Goal: Check status: Check status

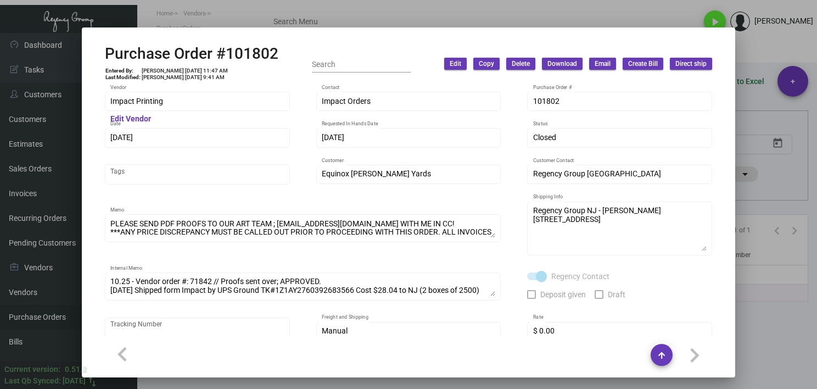
click at [264, 12] on div at bounding box center [408, 194] width 817 height 389
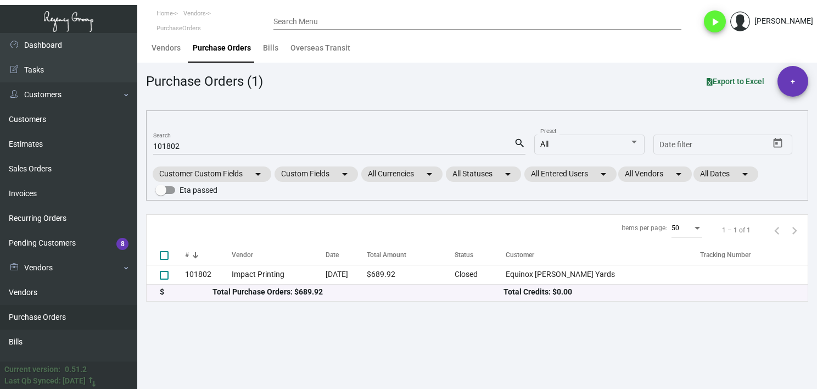
click at [163, 154] on mat-form-field "101802 Search search" at bounding box center [339, 146] width 372 height 34
click at [165, 142] on input "101802" at bounding box center [333, 146] width 361 height 9
paste input "79341"
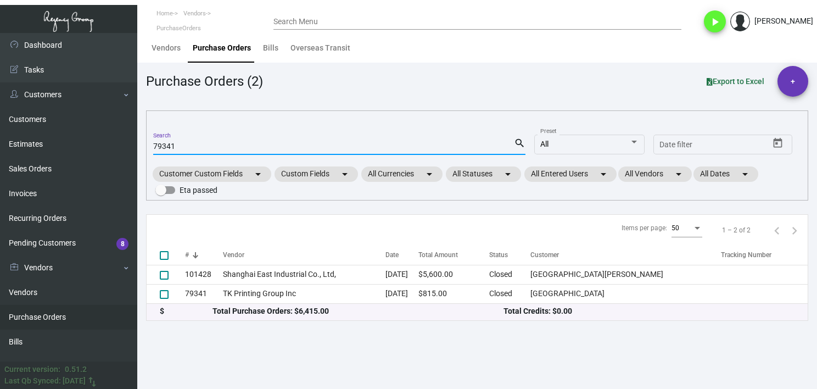
click at [158, 143] on input "79341" at bounding box center [333, 146] width 361 height 9
paste input "108188"
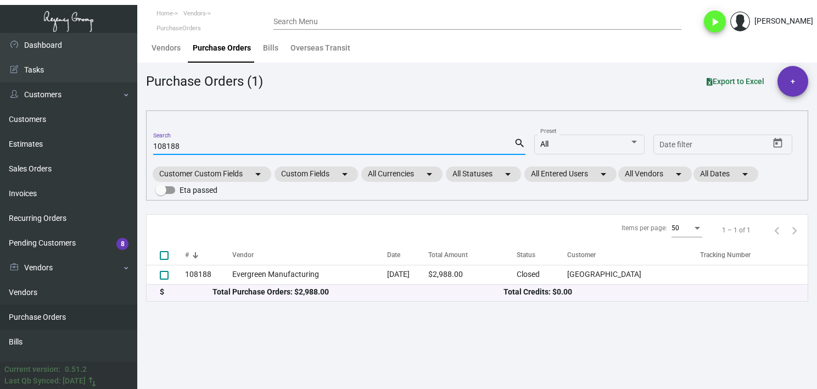
click at [159, 148] on input "108188" at bounding box center [333, 146] width 361 height 9
paste input "2164"
type input "102164"
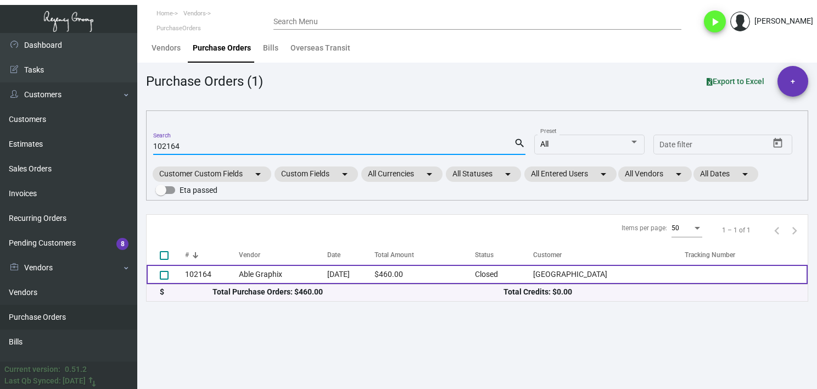
click at [264, 268] on td "Able Graphix" at bounding box center [283, 274] width 88 height 19
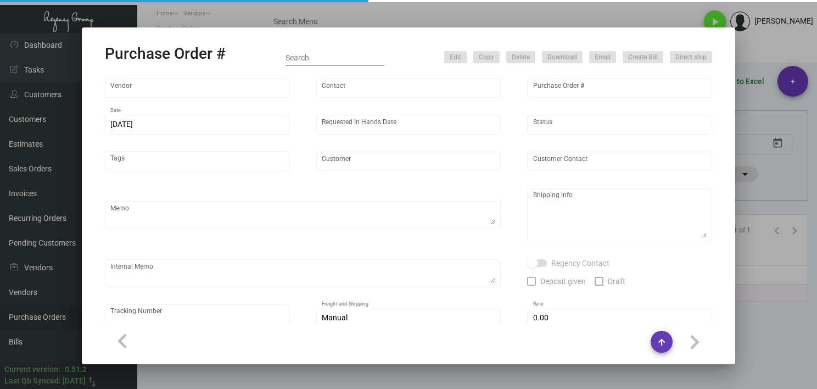
type input "Able Graphix"
type input "[PERSON_NAME] [PERSON_NAME]"
type input "102164"
type input "[DATE]"
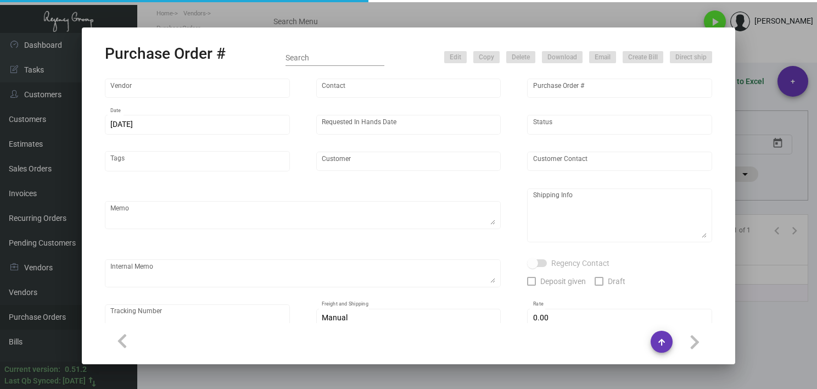
type input "[GEOGRAPHIC_DATA]"
type input "[PERSON_NAME]"
type textarea "Reorder - Purchase Order #79320 / BLIND SHIP ON UPS# 1AY276"
type textarea "[GEOGRAPHIC_DATA] - [PERSON_NAME] [STREET_ADDRESS]"
type input "$ 0.00"
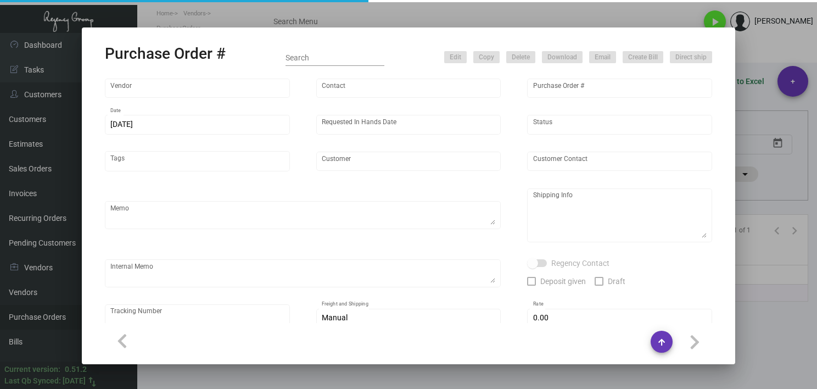
type input "United States Dollar $"
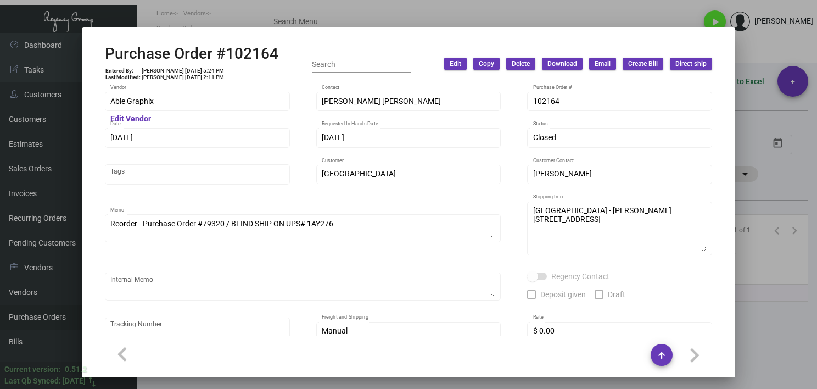
drag, startPoint x: 200, startPoint y: 96, endPoint x: 49, endPoint y: 100, distance: 150.6
click at [49, 100] on div "Purchase Order #102164 Entered By: [PERSON_NAME] [DATE] 5:24 PM Last Modified: …" at bounding box center [408, 194] width 817 height 389
drag, startPoint x: 49, startPoint y: 100, endPoint x: 168, endPoint y: 108, distance: 118.9
click at [168, 110] on div "Able Graphix Vendor" at bounding box center [197, 100] width 174 height 21
click at [105, 100] on div "Able Graphix Vendor" at bounding box center [197, 100] width 185 height 21
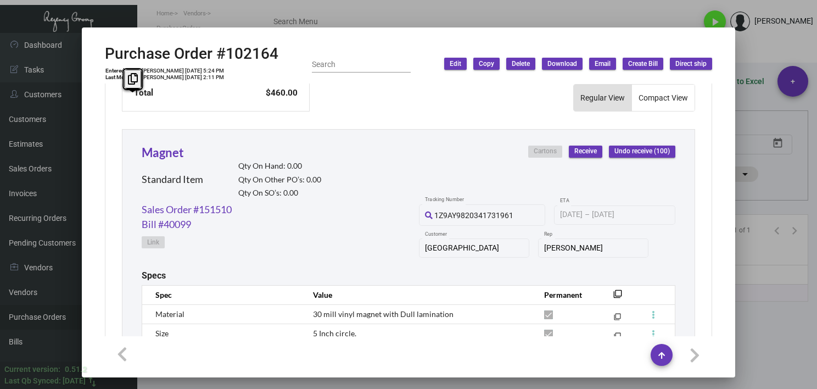
scroll to position [598, 0]
